Goal: Information Seeking & Learning: Learn about a topic

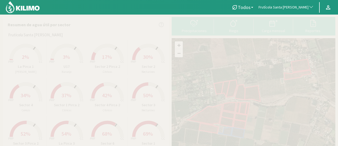
click at [299, 10] on button "Frutícola Santa [PERSON_NAME]" at bounding box center [286, 8] width 61 height 12
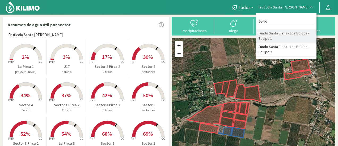
type input "boldo"
click at [279, 33] on li "Fundo Santa Elena - Los Boldos - Equipo 1" at bounding box center [286, 36] width 61 height 14
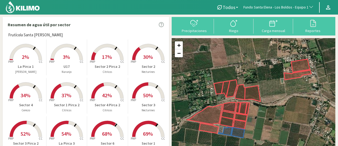
click at [279, 33] on div "Carga mensual" at bounding box center [273, 31] width 36 height 4
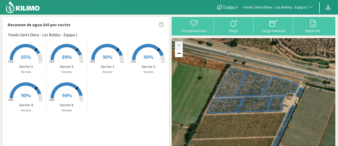
click at [111, 58] on rect at bounding box center [107, 61] width 42 height 42
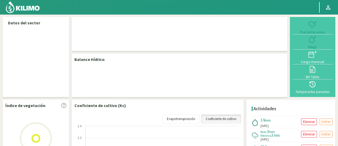
select select "116: Object"
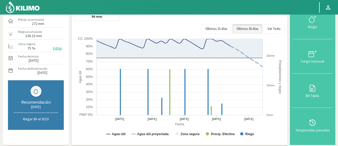
scroll to position [54, 0]
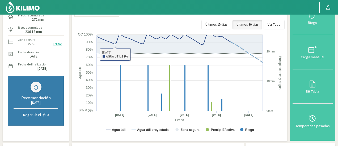
click at [75, 37] on rect at bounding box center [179, 85] width 211 height 106
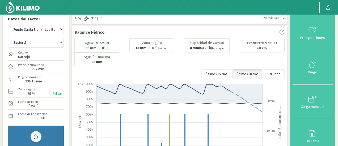
scroll to position [0, 0]
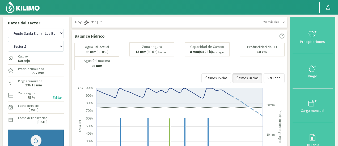
drag, startPoint x: 75, startPoint y: 37, endPoint x: 180, endPoint y: 62, distance: 107.1
click at [180, 62] on div "Balance Hídrico Agua útil actual 86 mm (90.8%) [PERSON_NAME] 15 mm (8:16 h) Par…" at bounding box center [179, 112] width 215 height 164
click at [219, 78] on button "Últimos 15 días" at bounding box center [216, 79] width 30 height 10
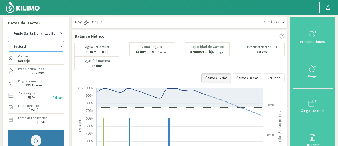
click at [46, 45] on select "Sector 1 Sector 2 Sector 3 Sector 4 Sector 5 Sector 6" at bounding box center [36, 46] width 56 height 11
click at [8, 41] on select "Sector 1 Sector 2 Sector 3 Sector 4 Sector 5 Sector 6" at bounding box center [36, 46] width 56 height 11
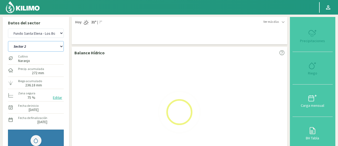
select select "0: Object"
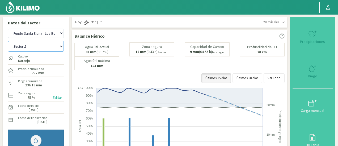
select select "415: Object"
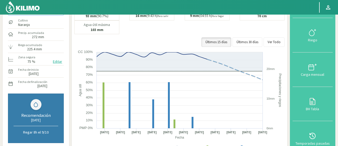
scroll to position [38, 0]
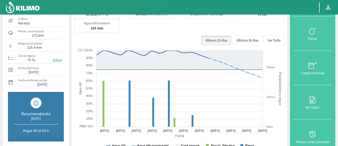
click at [70, 35] on div "Datos del sector Agr. Huertos de Chocalan Agrícola Bakia Agrícola [GEOGRAPHIC_D…" at bounding box center [169, 140] width 332 height 322
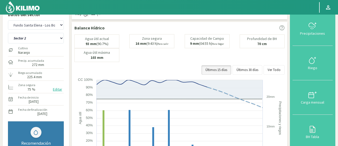
scroll to position [6, 0]
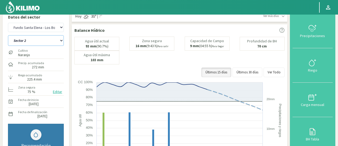
click at [40, 41] on select "Sector 1 Sector 2 Sector 3 Sector 4 Sector 5 Sector 6" at bounding box center [36, 40] width 56 height 11
click at [8, 35] on select "Sector 1 Sector 2 Sector 3 Sector 4 Sector 5 Sector 6" at bounding box center [36, 40] width 56 height 11
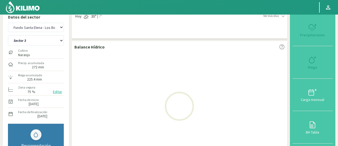
select select "7: Object"
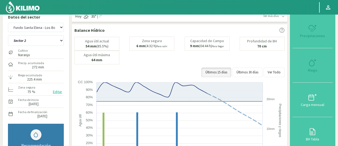
select select "714: Object"
click at [34, 40] on select "Sector 1 Sector 2 Sector 3 Sector 4 Sector 5 Sector 6" at bounding box center [36, 40] width 56 height 11
click at [8, 35] on select "Sector 1 Sector 2 Sector 3 Sector 4 Sector 5 Sector 6" at bounding box center [36, 40] width 56 height 11
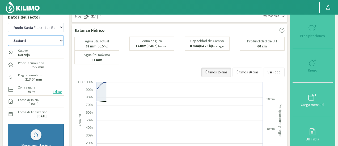
select select "14: Object"
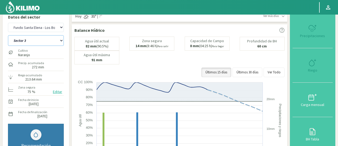
select select "1013: Object"
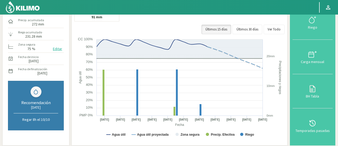
scroll to position [49, 0]
click at [50, 36] on div "Riego acumulado 231.28 mm" at bounding box center [36, 33] width 56 height 11
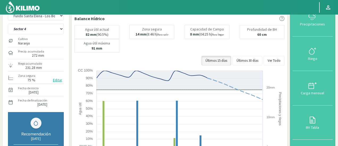
scroll to position [17, 0]
click at [42, 33] on select "Sector 1 Sector 2 Sector 3 Sector 4 Sector 5 Sector 6" at bounding box center [36, 29] width 56 height 11
click at [8, 24] on select "Sector 1 Sector 2 Sector 3 Sector 4 Sector 5 Sector 6" at bounding box center [36, 29] width 56 height 11
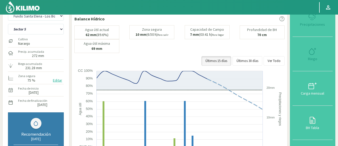
select select "21: Object"
select select "1312: Object"
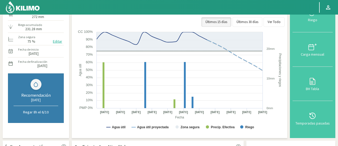
scroll to position [57, 0]
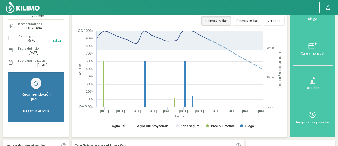
click at [30, 24] on label "Riego acumulado" at bounding box center [30, 23] width 24 height 5
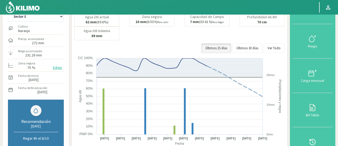
scroll to position [25, 0]
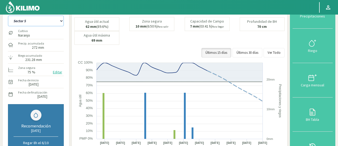
click at [30, 24] on select "Sector 1 Sector 2 Sector 3 Sector 4 Sector 5 Sector 6" at bounding box center [36, 21] width 56 height 11
click at [8, 16] on select "Sector 1 Sector 2 Sector 3 Sector 4 Sector 5 Sector 6" at bounding box center [36, 21] width 56 height 11
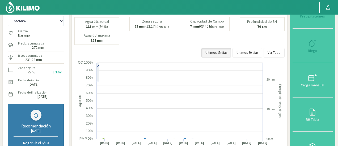
select select "28: Object"
select select "1611: Object"
select select "35: Object"
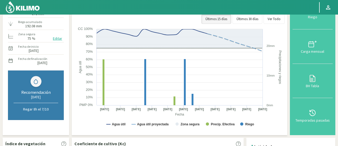
scroll to position [59, 0]
click at [42, 24] on div "Riego acumulado 192.08 mm" at bounding box center [36, 23] width 56 height 11
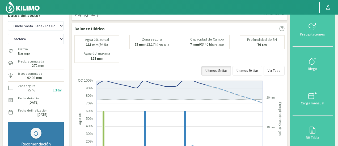
scroll to position [0, 0]
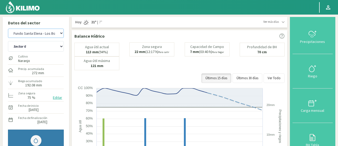
click at [38, 32] on select "Agr. Huertos de Chocalan Agrícola Bakia Agrícola [GEOGRAPHIC_DATA] - IC Agrícol…" at bounding box center [36, 33] width 56 height 9
click at [8, 29] on select "Agr. Huertos de Chocalan Agrícola Bakia Agrícola [GEOGRAPHIC_DATA] - IC Agrícol…" at bounding box center [36, 33] width 56 height 9
select select "1911: Object"
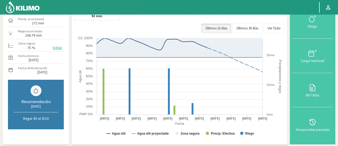
scroll to position [49, 0]
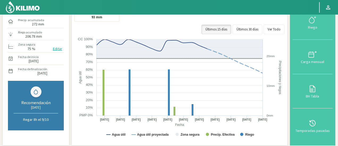
click at [52, 32] on div "Riego acumulado 206.78 mm" at bounding box center [36, 33] width 56 height 11
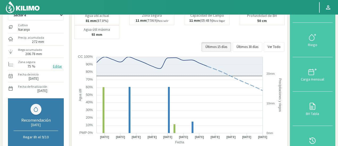
scroll to position [28, 0]
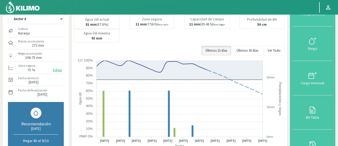
click at [52, 25] on div "Sector 4 Sector 5 Sector 6 Sector 7 Sector 9A Sector 9B" at bounding box center [36, 18] width 56 height 13
click at [52, 22] on select "Sector 4 Sector 5 Sector 6 Sector 7 Sector 9A Sector 9B" at bounding box center [36, 19] width 56 height 11
click at [8, 14] on select "Sector 4 Sector 5 Sector 6 Sector 7 Sector 9A Sector 9B" at bounding box center [36, 19] width 56 height 11
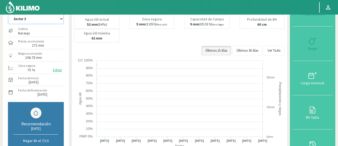
select select "36: Object"
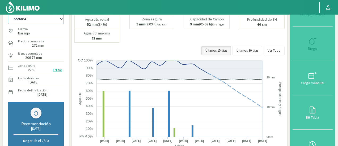
select select "2210: Object"
click at [42, 21] on select "Sector 4 Sector 5 Sector 6 Sector 7 Sector 9A Sector 9B" at bounding box center [36, 19] width 56 height 11
click at [8, 14] on select "Sector 4 Sector 5 Sector 6 Sector 7 Sector 9A Sector 9B" at bounding box center [36, 19] width 56 height 11
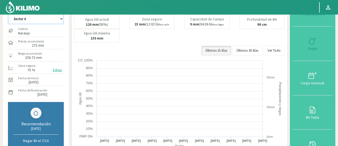
select select "43: Object"
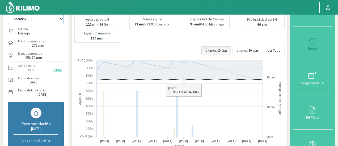
select select "2509: Object"
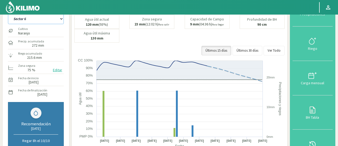
click at [51, 21] on select "Sector 4 Sector 5 Sector 6 Sector 7 Sector 9A Sector 9B" at bounding box center [36, 19] width 56 height 11
click at [8, 14] on select "Sector 4 Sector 5 Sector 6 Sector 7 Sector 9A Sector 9B" at bounding box center [36, 19] width 56 height 11
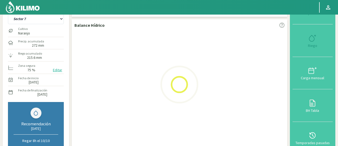
select select "50: Object"
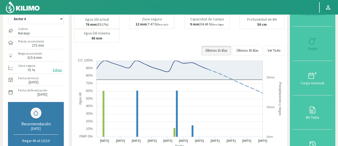
select select "2808: Object"
click at [22, 17] on select "Sector 4 Sector 5 Sector 6 Sector 7 Sector 9A Sector 9B" at bounding box center [36, 19] width 56 height 11
click at [8, 14] on select "Sector 4 Sector 5 Sector 6 Sector 7 Sector 9A Sector 9B" at bounding box center [36, 19] width 56 height 11
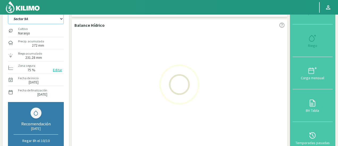
select select "57: Object"
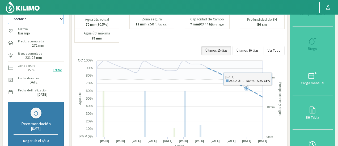
select select "3107: Object"
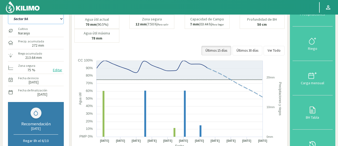
click at [41, 16] on select "Sector 4 Sector 5 Sector 6 Sector 7 Sector 9A Sector 9B" at bounding box center [36, 19] width 56 height 11
click at [8, 14] on select "Sector 4 Sector 5 Sector 6 Sector 7 Sector 9A Sector 9B" at bounding box center [36, 19] width 56 height 11
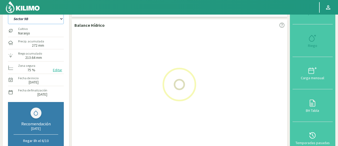
select select "64: Object"
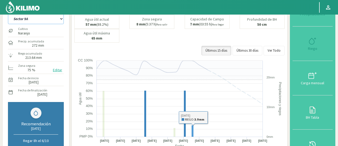
select select "3406: Object"
select select "71: Object"
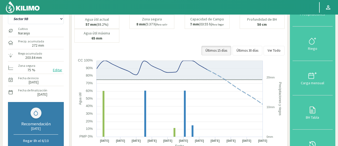
click at [23, 5] on img at bounding box center [22, 7] width 35 height 13
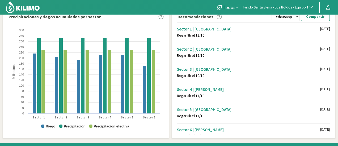
scroll to position [160, 0]
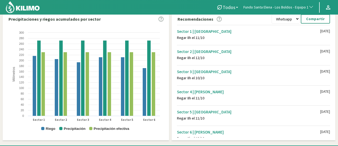
drag, startPoint x: 333, startPoint y: 46, endPoint x: 332, endPoint y: 68, distance: 22.3
click at [332, 68] on div "Sector 1 | [PERSON_NAME] 8h el 11/10 [DATE] Sector 2 | [PERSON_NAME] 8h el 12/1…" at bounding box center [254, 81] width 161 height 114
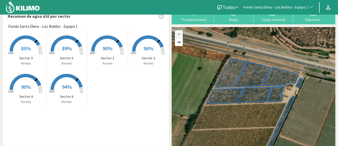
scroll to position [2, 0]
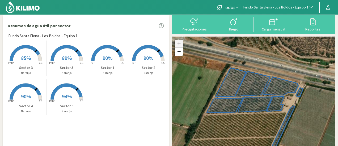
click at [262, 5] on span "Fundo Santa Elena - Los Boldos - Equipo 1" at bounding box center [275, 7] width 65 height 5
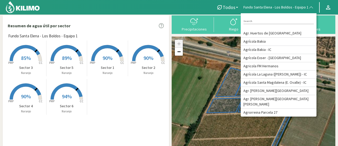
click at [83, 30] on div "Resumen de agua útil por sector" at bounding box center [86, 25] width 166 height 15
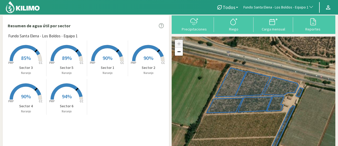
click at [299, 10] on span "Fundo Santa Elena - Los Boldos - Equipo 1" at bounding box center [275, 7] width 65 height 5
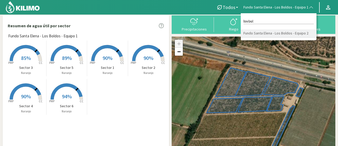
type input "los bol"
click at [284, 33] on li "Fundo Santa Elena - Los Boldos - Equipo 2" at bounding box center [278, 33] width 76 height 8
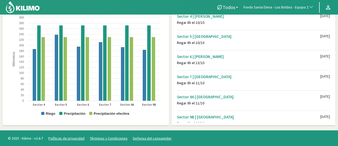
scroll to position [6, 0]
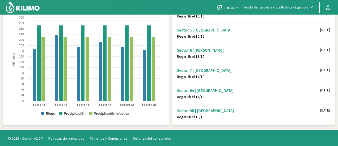
click at [256, 2] on button "Fundo Santa Elena - Los Boldos - Equipo 2" at bounding box center [278, 8] width 76 height 12
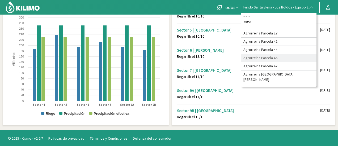
type input "agror"
click at [273, 57] on li "Agrorreina Parcela 46" at bounding box center [278, 58] width 76 height 8
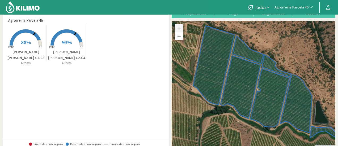
scroll to position [18, 0]
